Goal: Task Accomplishment & Management: Manage account settings

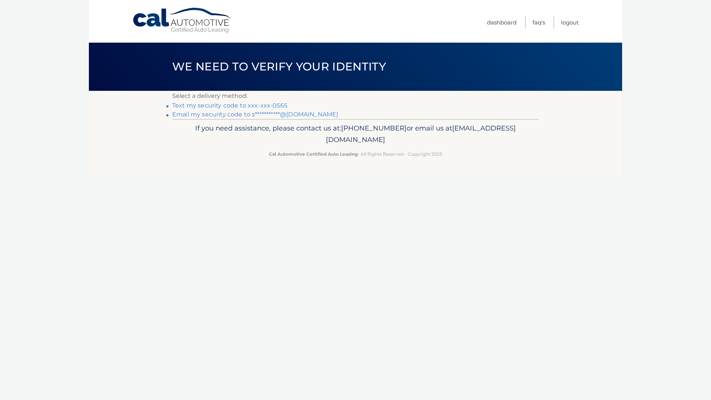
click at [239, 104] on link "Text my security code to xxx-xxx-0565" at bounding box center [229, 105] width 115 height 7
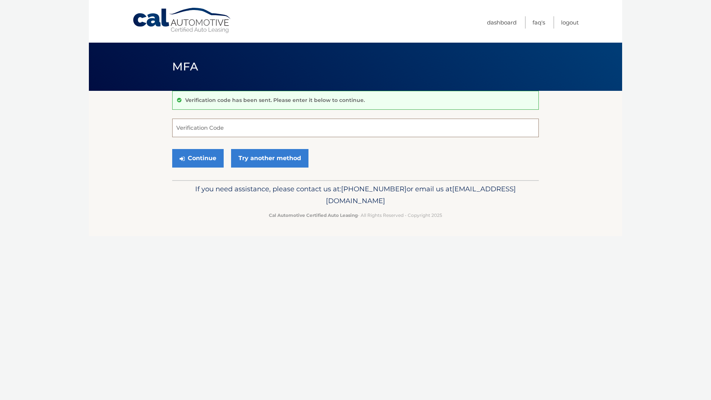
click at [215, 126] on input "Verification Code" at bounding box center [355, 128] width 367 height 19
type input "612445"
click at [172, 149] on button "Continue" at bounding box center [197, 158] width 51 height 19
click at [198, 154] on button "Continue" at bounding box center [197, 158] width 51 height 19
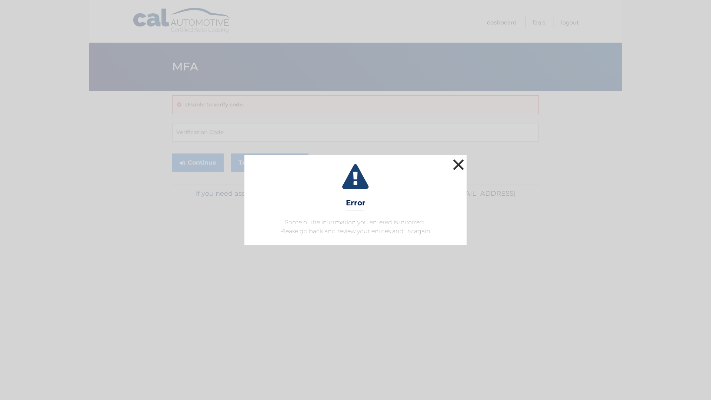
drag, startPoint x: 465, startPoint y: 166, endPoint x: 373, endPoint y: 166, distance: 91.5
click at [464, 166] on button "×" at bounding box center [458, 164] width 15 height 15
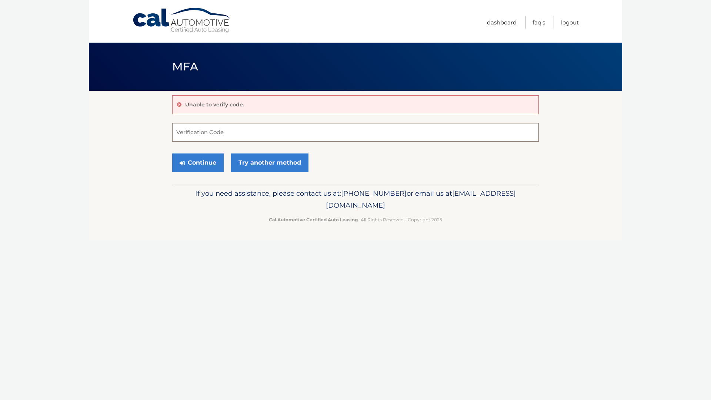
click at [239, 136] on input "Verification Code" at bounding box center [355, 132] width 367 height 19
type input "612445"
click at [193, 162] on button "Continue" at bounding box center [197, 162] width 51 height 19
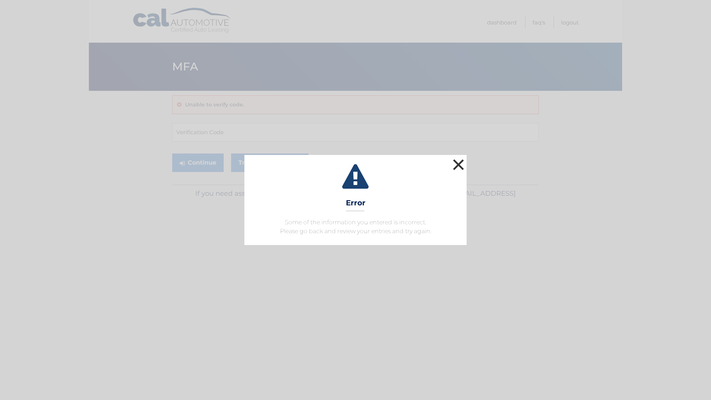
click at [459, 166] on button "×" at bounding box center [458, 164] width 15 height 15
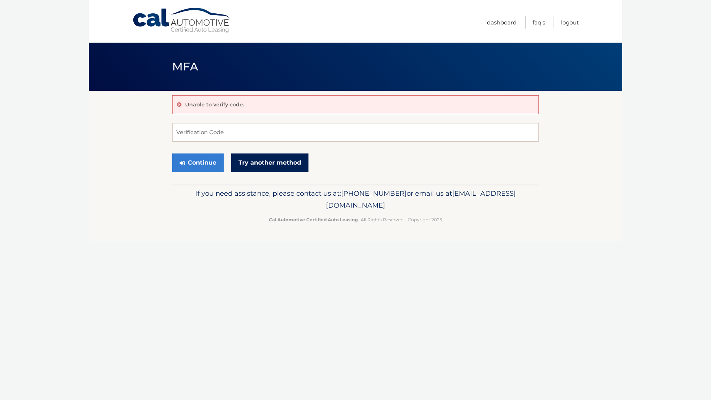
click at [265, 159] on link "Try another method" at bounding box center [269, 162] width 77 height 19
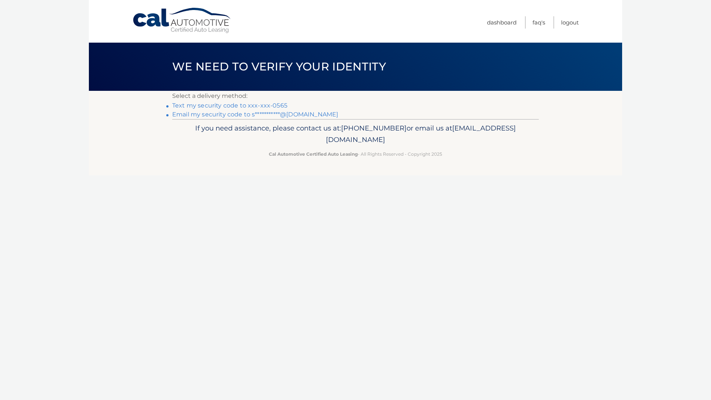
click at [257, 105] on link "Text my security code to xxx-xxx-0565" at bounding box center [229, 105] width 115 height 7
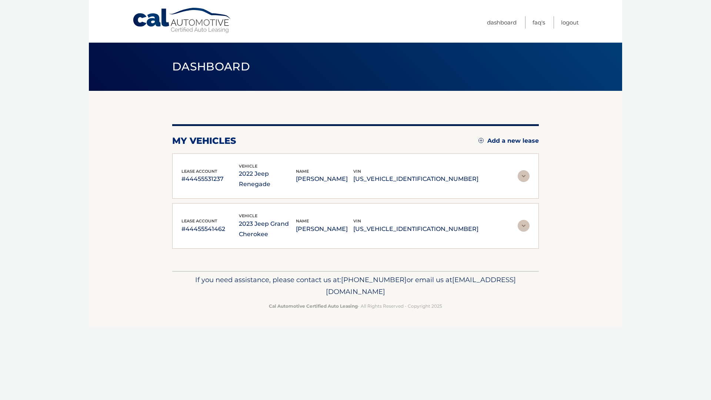
click at [525, 173] on img at bounding box center [524, 176] width 12 height 12
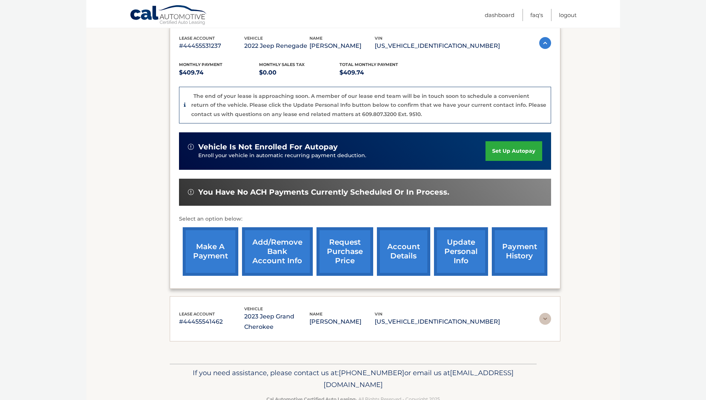
scroll to position [111, 0]
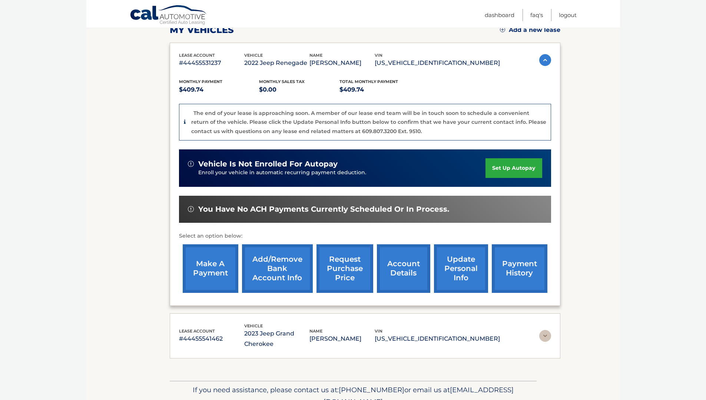
click at [398, 259] on link "account details" at bounding box center [403, 268] width 53 height 49
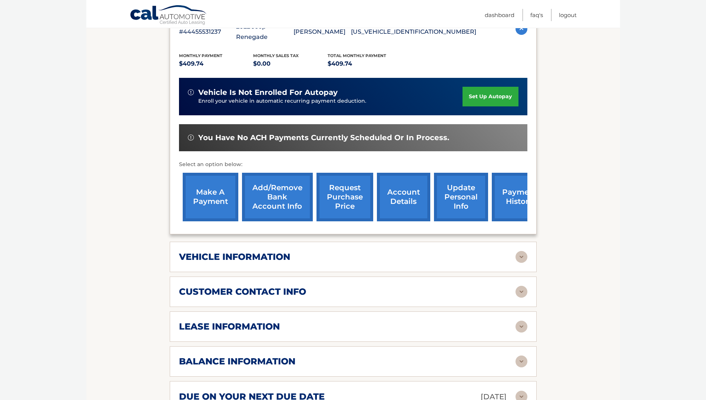
scroll to position [185, 0]
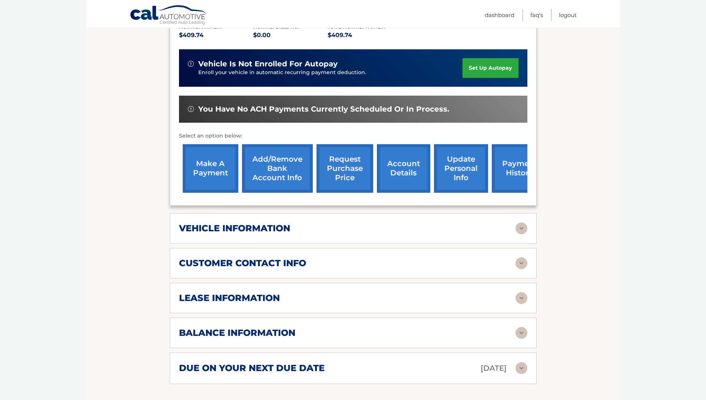
click at [377, 223] on div "vehicle information" at bounding box center [347, 228] width 336 height 11
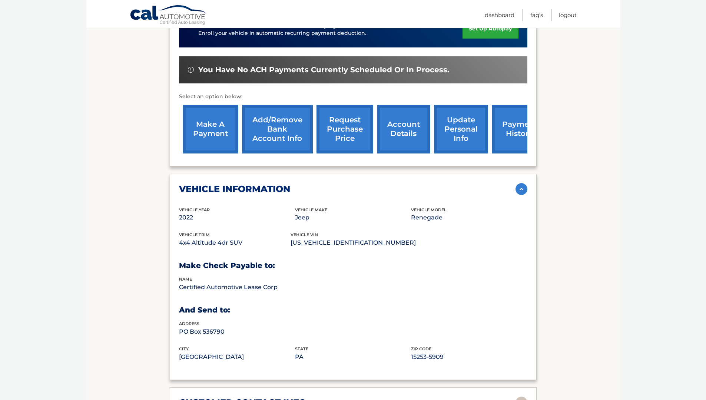
scroll to position [259, 0]
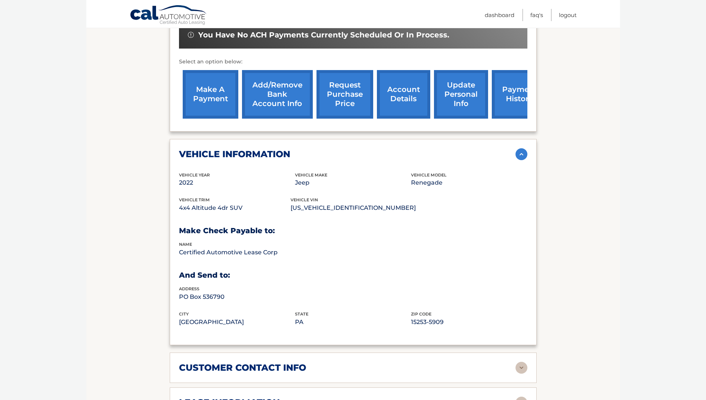
click at [526, 148] on img at bounding box center [521, 154] width 12 height 12
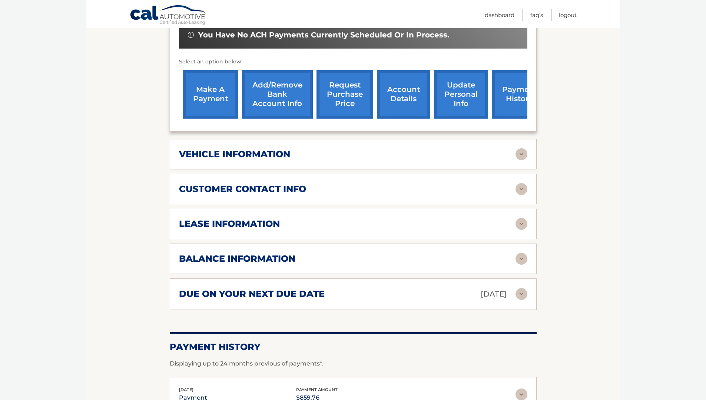
click at [518, 218] on img at bounding box center [521, 224] width 12 height 12
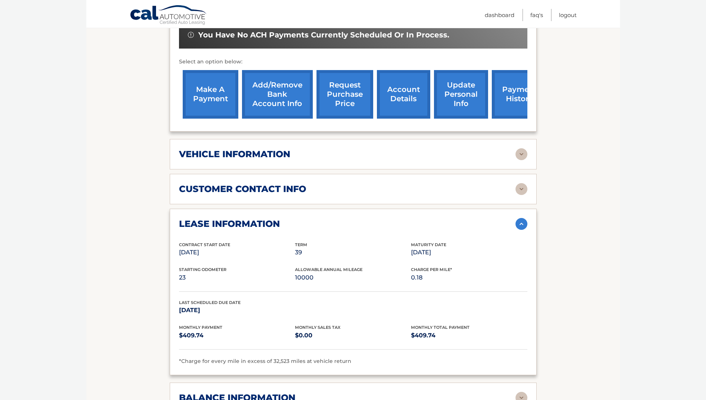
click at [518, 218] on img at bounding box center [521, 224] width 12 height 12
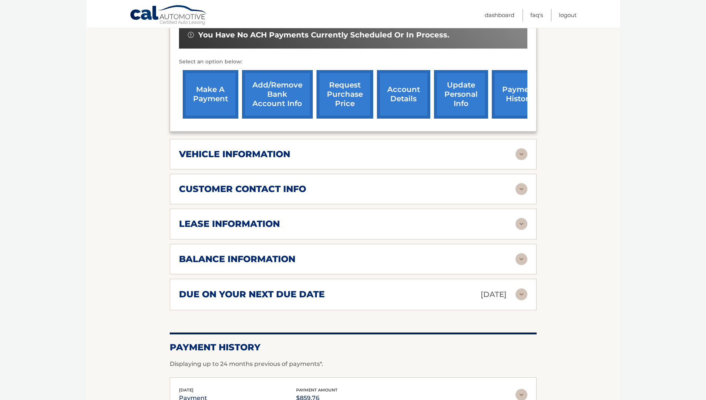
click at [518, 218] on img at bounding box center [521, 224] width 12 height 12
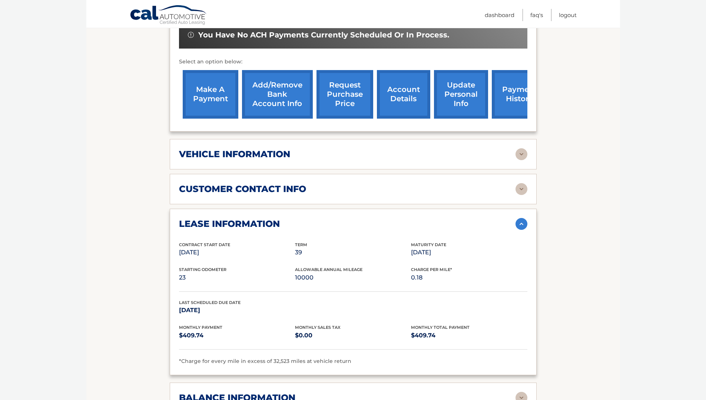
click at [518, 218] on img at bounding box center [521, 224] width 12 height 12
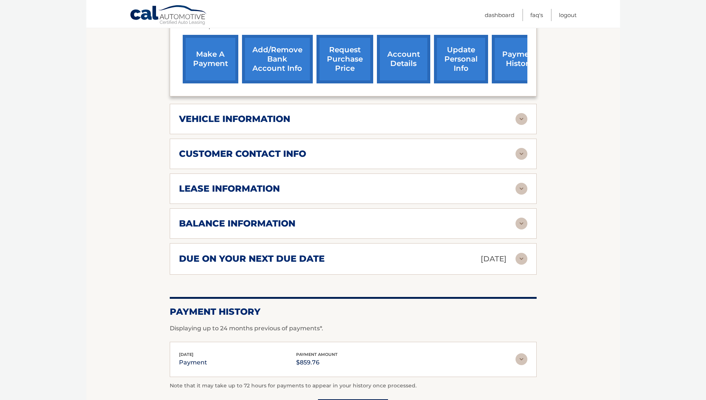
scroll to position [296, 0]
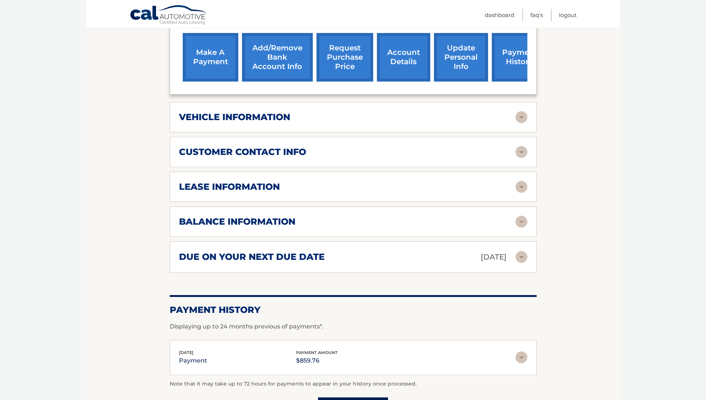
click at [521, 216] on img at bounding box center [521, 222] width 12 height 12
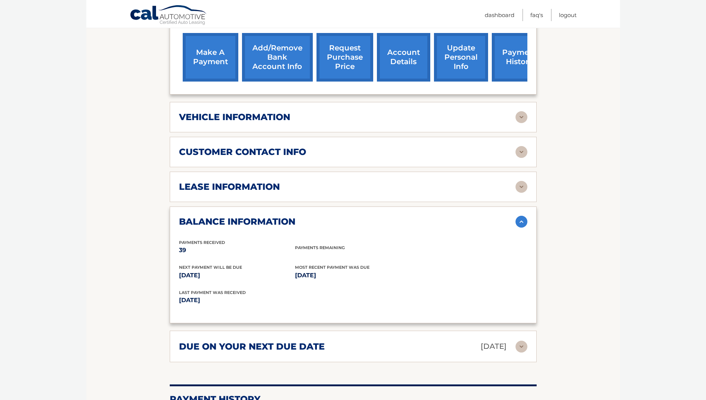
click at [521, 216] on img at bounding box center [521, 222] width 12 height 12
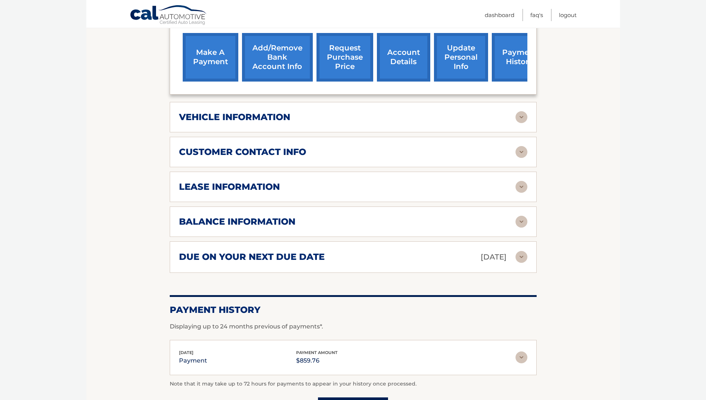
click at [519, 251] on img at bounding box center [521, 257] width 12 height 12
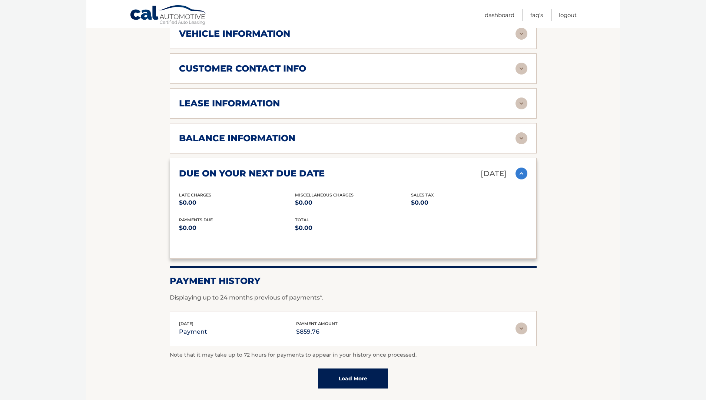
scroll to position [408, 0]
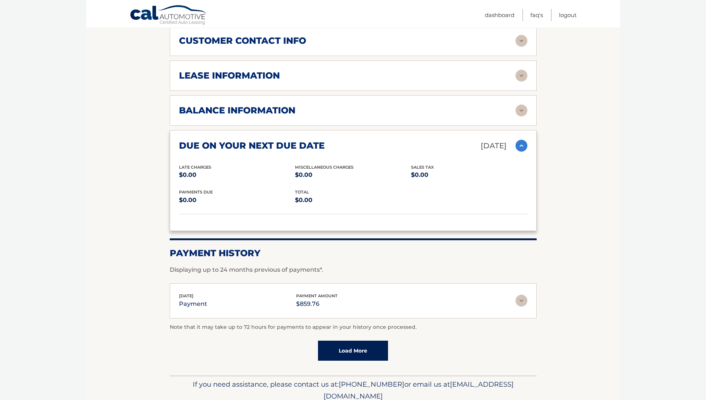
drag, startPoint x: 517, startPoint y: 137, endPoint x: 520, endPoint y: 147, distance: 10.9
click at [517, 140] on img at bounding box center [521, 146] width 12 height 12
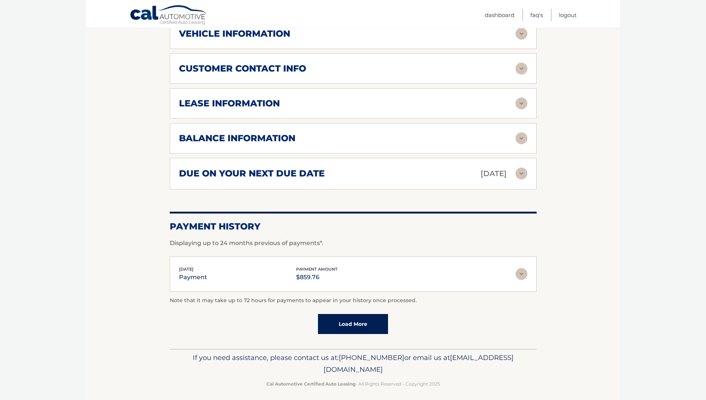
scroll to position [374, 0]
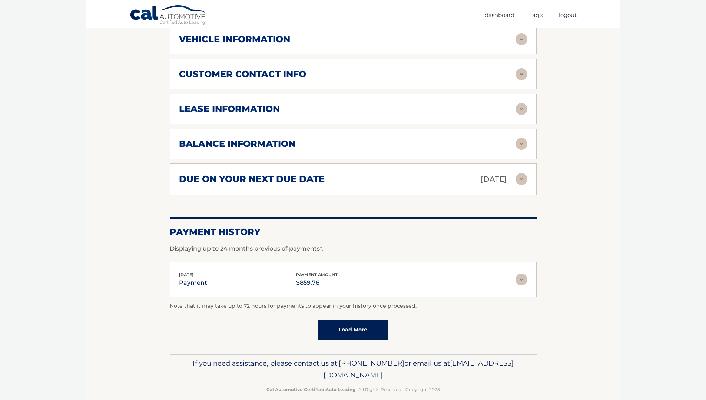
click at [523, 273] on img at bounding box center [521, 279] width 12 height 12
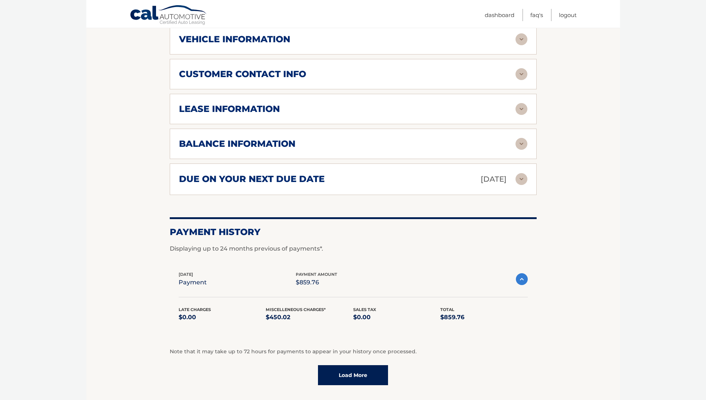
click at [523, 273] on img at bounding box center [522, 279] width 12 height 12
